Goal: Find specific page/section: Find specific page/section

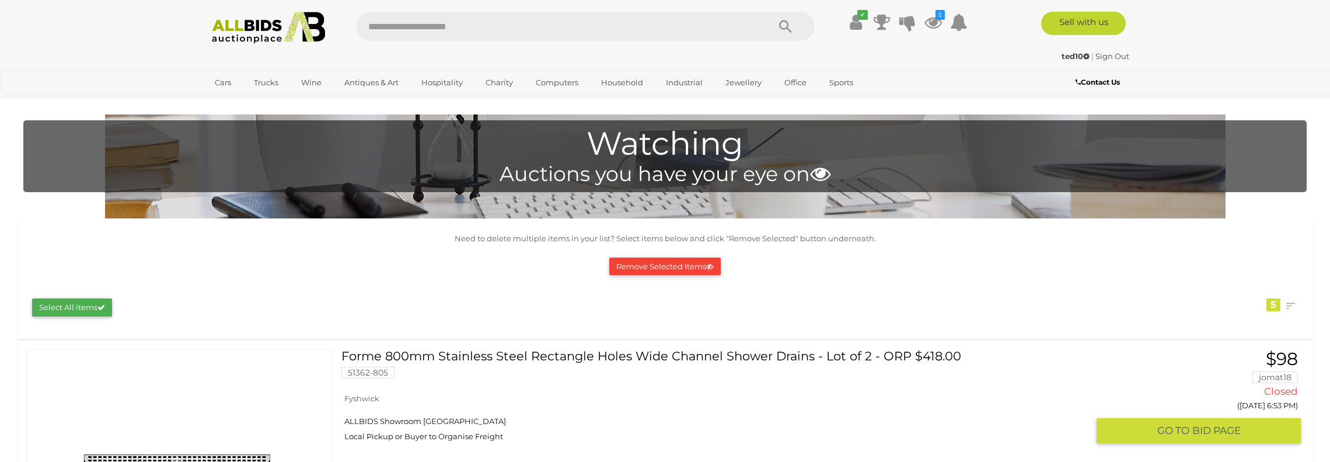
scroll to position [46, 0]
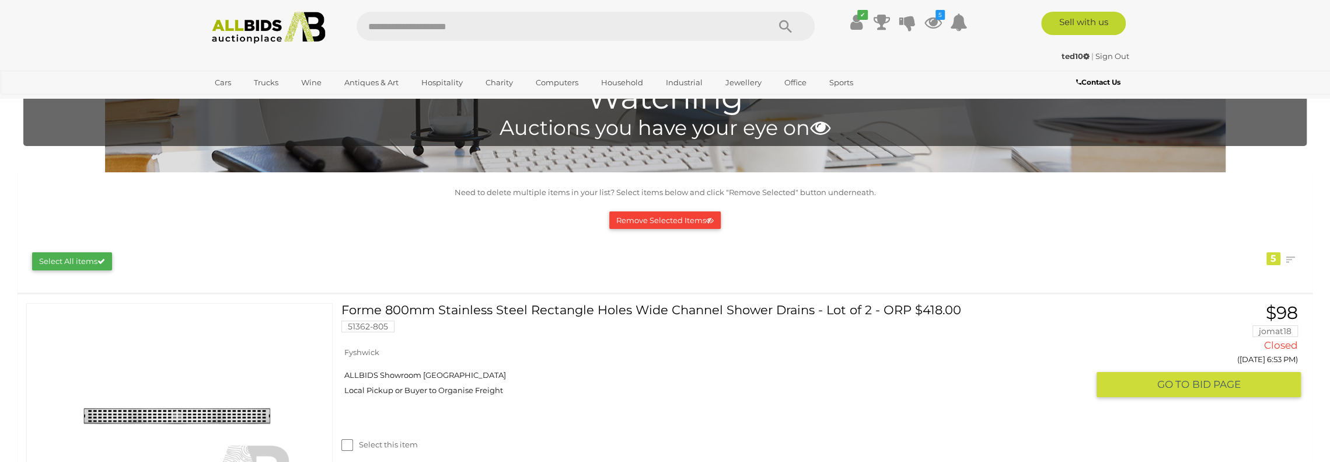
click at [786, 341] on link "Forme 800mm Stainless Steel Rectangle Holes Wide Channel Shower Drains - Lot of…" at bounding box center [719, 322] width 738 height 38
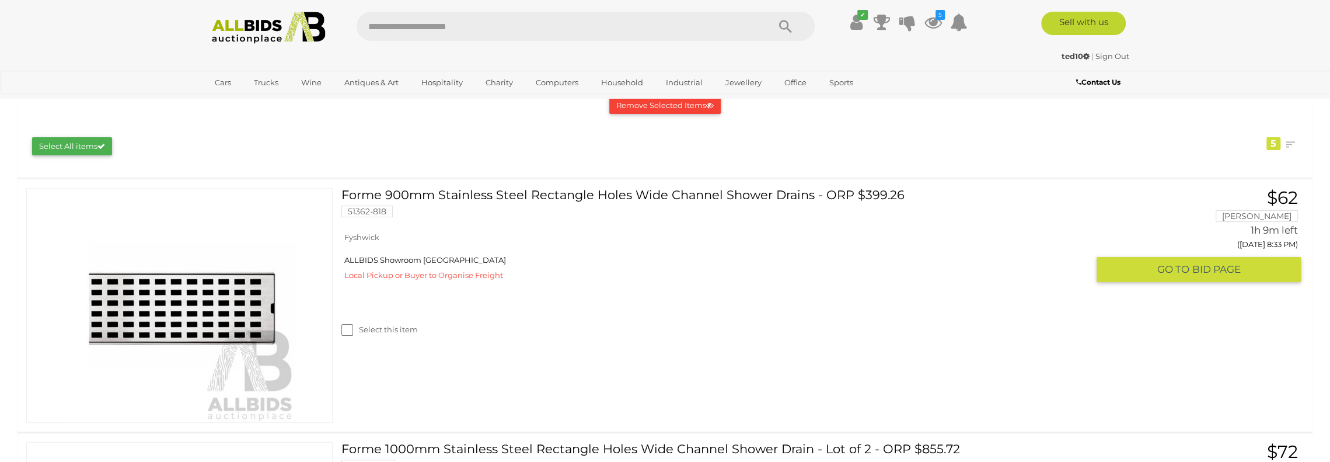
scroll to position [175, 0]
